Goal: Task Accomplishment & Management: Manage account settings

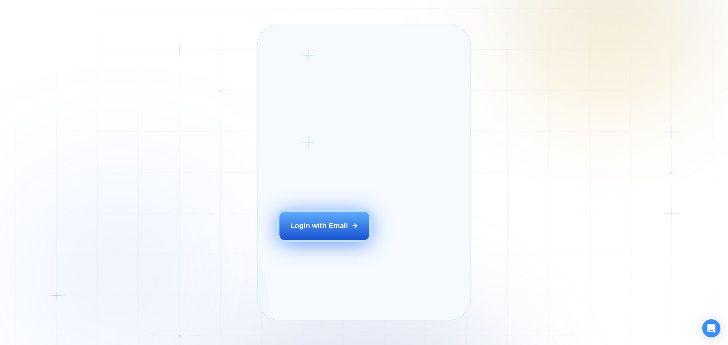
click at [329, 231] on div "Login with Email" at bounding box center [319, 226] width 58 height 10
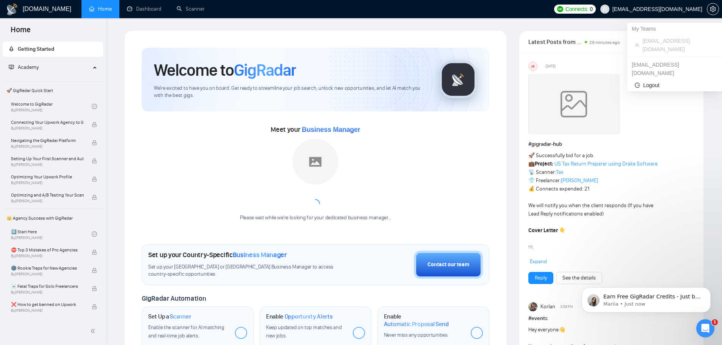
click at [645, 9] on span "ralf@the5xcompany.com" at bounding box center [658, 9] width 90 height 0
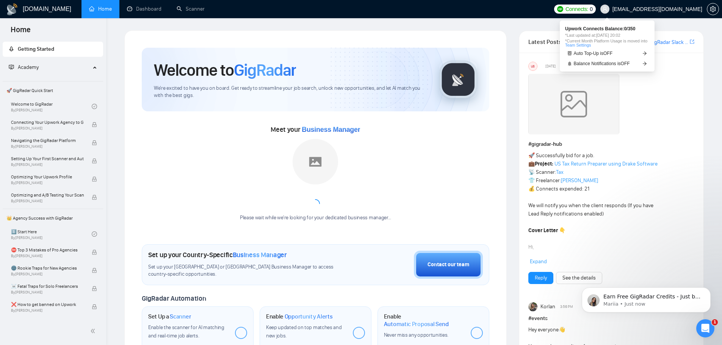
click at [588, 10] on span "Connects:" at bounding box center [577, 9] width 23 height 8
click at [619, 36] on span "*Last updated at: 15 Sep 2025 20:02" at bounding box center [607, 35] width 84 height 4
click at [583, 44] on link "Team Settings" at bounding box center [578, 45] width 26 height 5
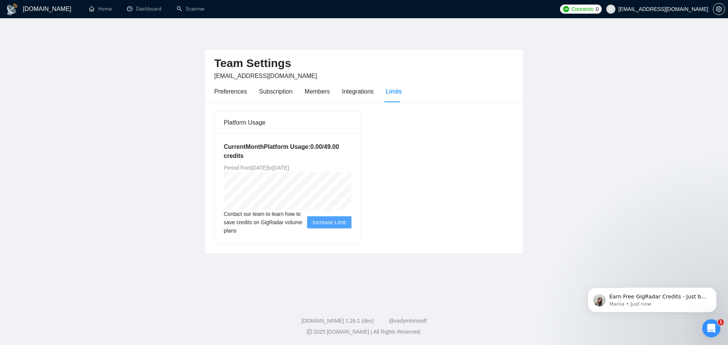
click at [302, 157] on h5 "Current Month Platform Usage: 0.00 / 49.00 credits" at bounding box center [288, 152] width 128 height 18
click at [363, 89] on div "Integrations" at bounding box center [358, 91] width 32 height 9
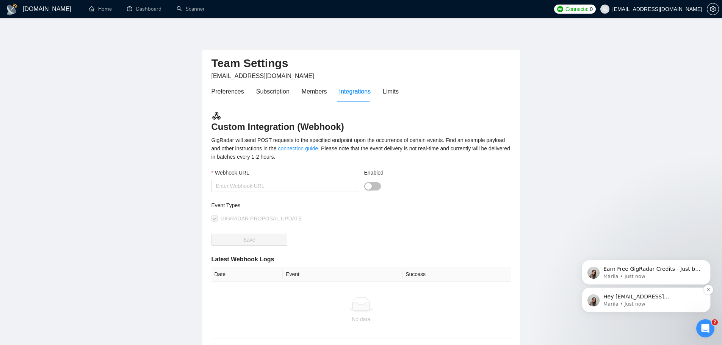
click at [655, 301] on p "Mariia • Just now" at bounding box center [652, 304] width 98 height 7
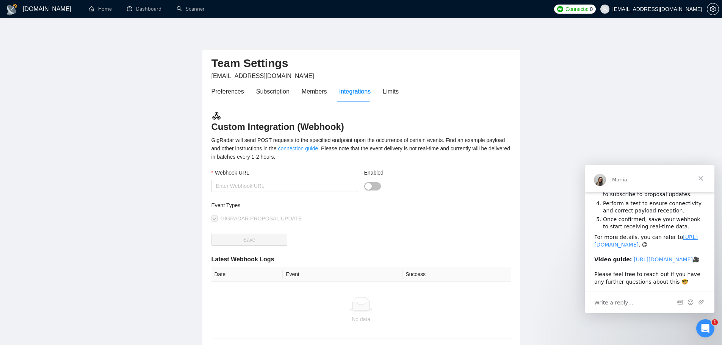
scroll to position [118, 0]
click at [699, 179] on span "Close" at bounding box center [700, 178] width 27 height 27
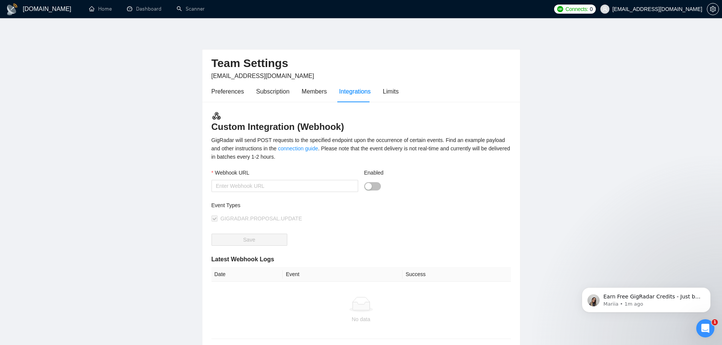
scroll to position [0, 0]
click at [650, 299] on p "Earn Free GigRadar Credits - Just by Sharing Your Story! 💬 Want more credits fo…" at bounding box center [652, 297] width 98 height 8
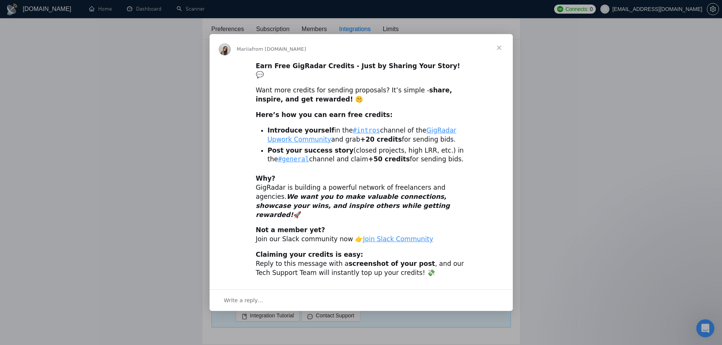
scroll to position [76, 0]
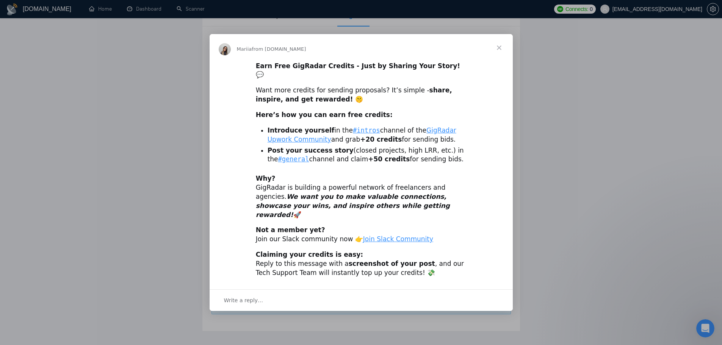
click at [497, 51] on span "Close" at bounding box center [499, 47] width 27 height 27
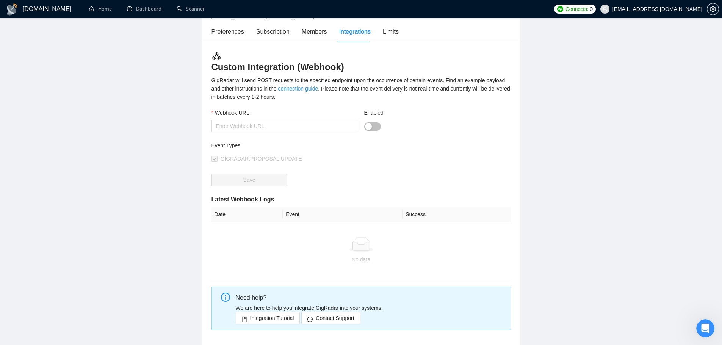
scroll to position [0, 0]
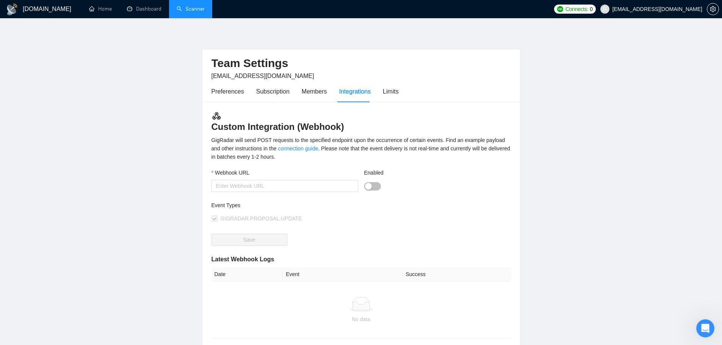
click at [201, 11] on link "Scanner" at bounding box center [191, 9] width 28 height 6
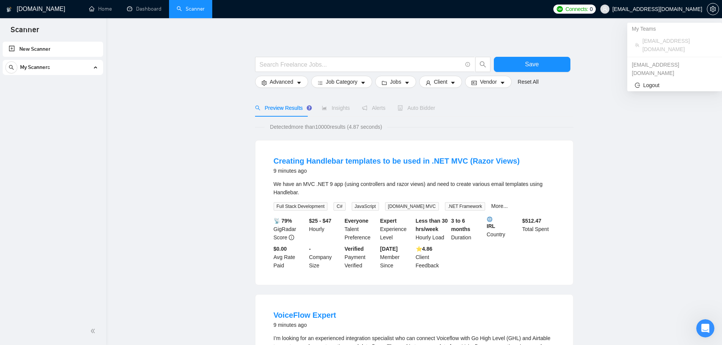
click at [672, 9] on span "ralf@the5xcompany.com" at bounding box center [658, 9] width 90 height 0
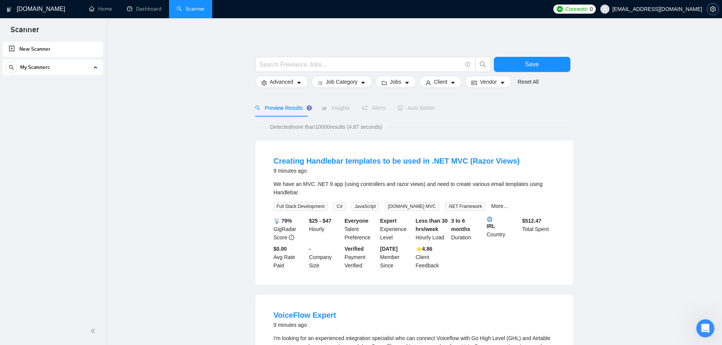
click at [710, 10] on span "setting" at bounding box center [712, 9] width 11 height 6
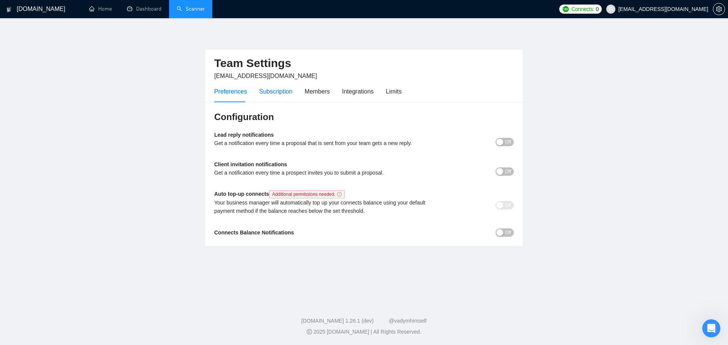
click at [271, 90] on div "Subscription" at bounding box center [275, 91] width 33 height 9
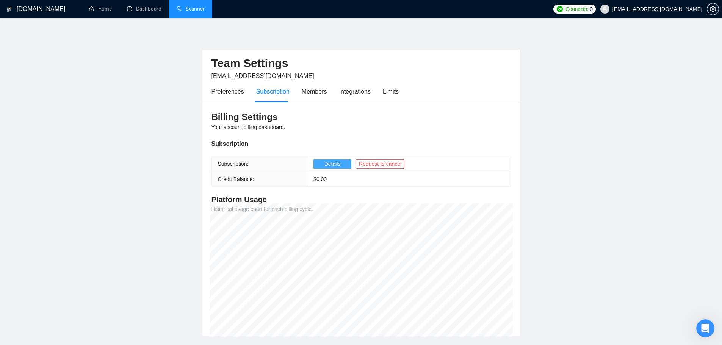
click at [336, 164] on span "Details" at bounding box center [332, 164] width 16 height 8
click at [375, 165] on span "Request to cancel" at bounding box center [380, 164] width 42 height 8
click at [380, 165] on span "Request to cancel" at bounding box center [380, 164] width 42 height 8
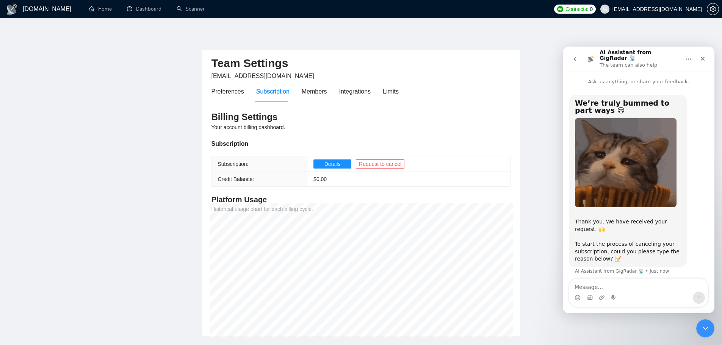
click at [617, 282] on textarea "Message…" at bounding box center [638, 285] width 139 height 13
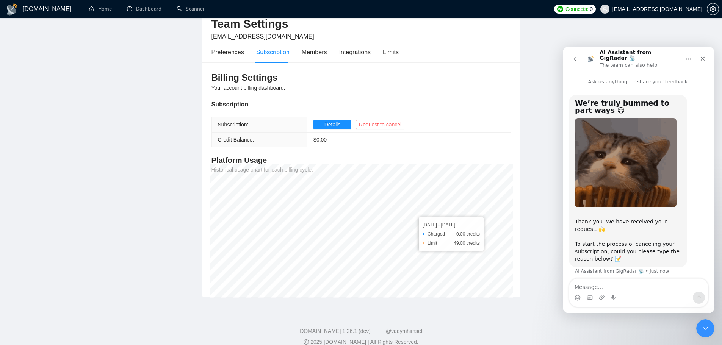
scroll to position [50, 0]
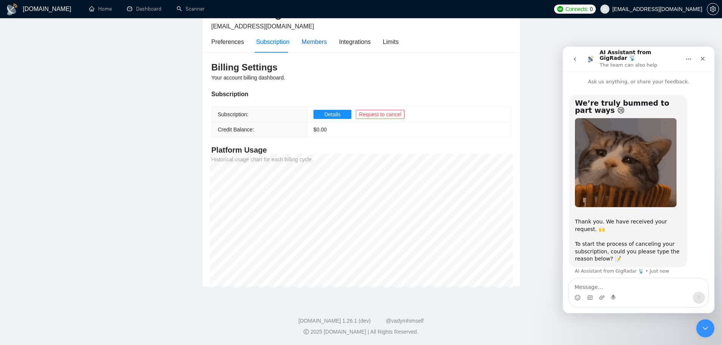
click at [313, 44] on div "Members" at bounding box center [314, 41] width 25 height 9
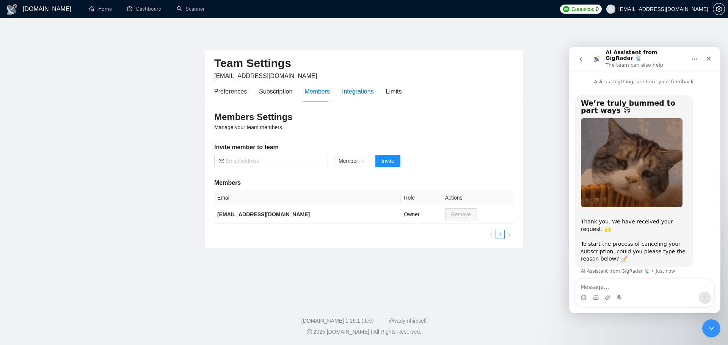
click at [360, 94] on div "Integrations" at bounding box center [358, 91] width 32 height 9
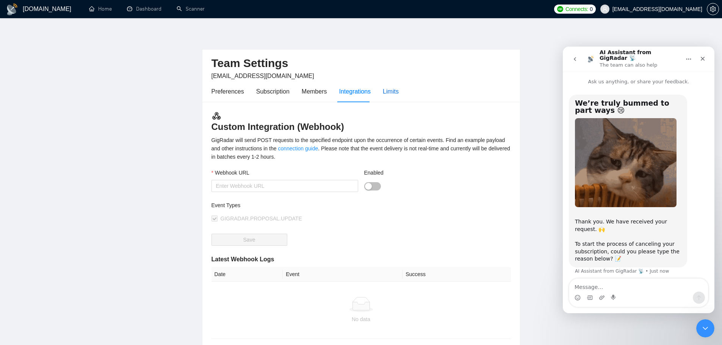
click at [394, 96] on div "Limits" at bounding box center [391, 91] width 16 height 9
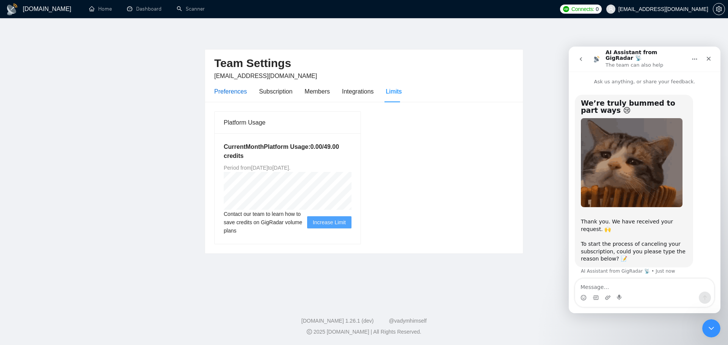
click at [225, 94] on div "Preferences" at bounding box center [230, 91] width 33 height 9
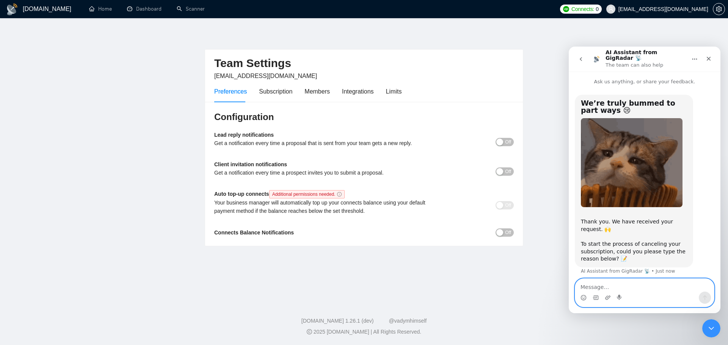
click at [602, 289] on textarea "Message…" at bounding box center [644, 285] width 139 height 13
click at [505, 265] on main "Team Settings ralf@the5xcompany.com Preferences Subscription Members Integratio…" at bounding box center [364, 158] width 704 height 257
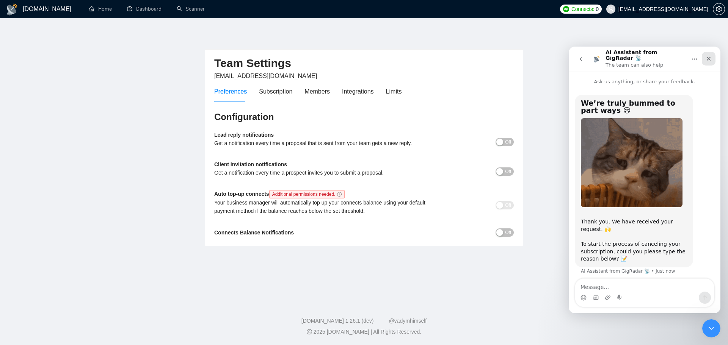
click at [706, 58] on icon "Close" at bounding box center [708, 59] width 6 height 6
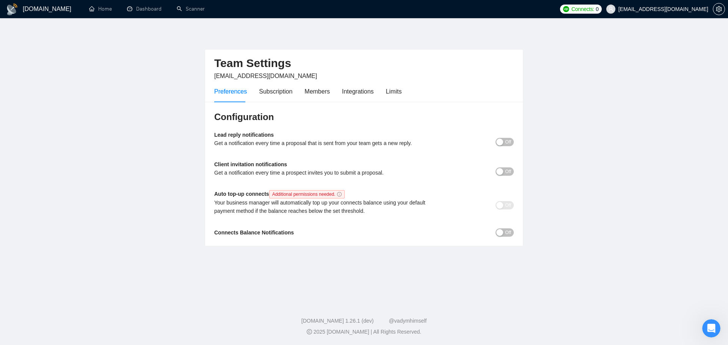
click at [575, 152] on main "Team Settings ralf@the5xcompany.com Preferences Subscription Members Integratio…" at bounding box center [364, 158] width 704 height 257
click at [191, 169] on main "Team Settings ralf@the5xcompany.com Preferences Subscription Members Integratio…" at bounding box center [364, 158] width 704 height 257
click at [318, 92] on div "Members" at bounding box center [316, 91] width 25 height 9
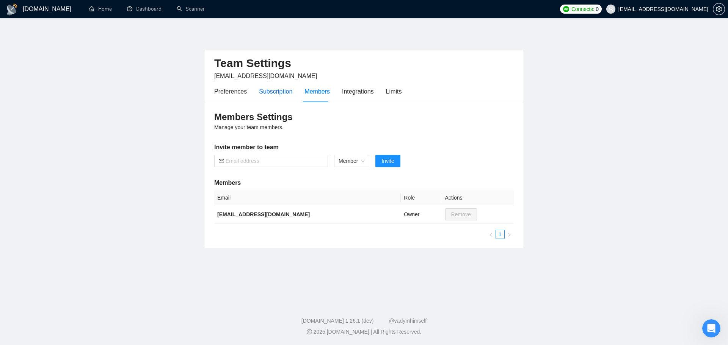
click at [281, 89] on div "Subscription" at bounding box center [275, 91] width 33 height 9
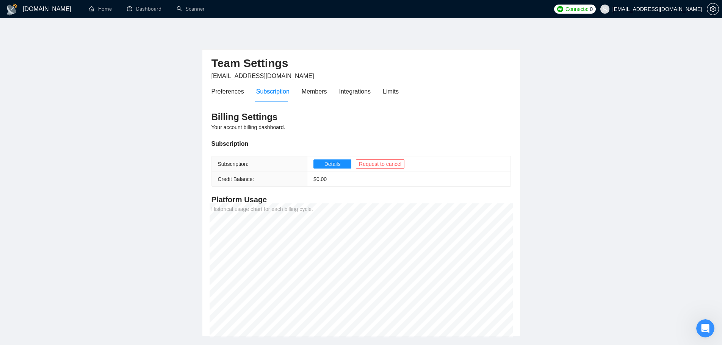
click at [459, 137] on div "Billing Settings Your account billing dashboard. Subscription Subscription: Det…" at bounding box center [361, 219] width 318 height 235
